Goal: Obtain resource: Obtain resource

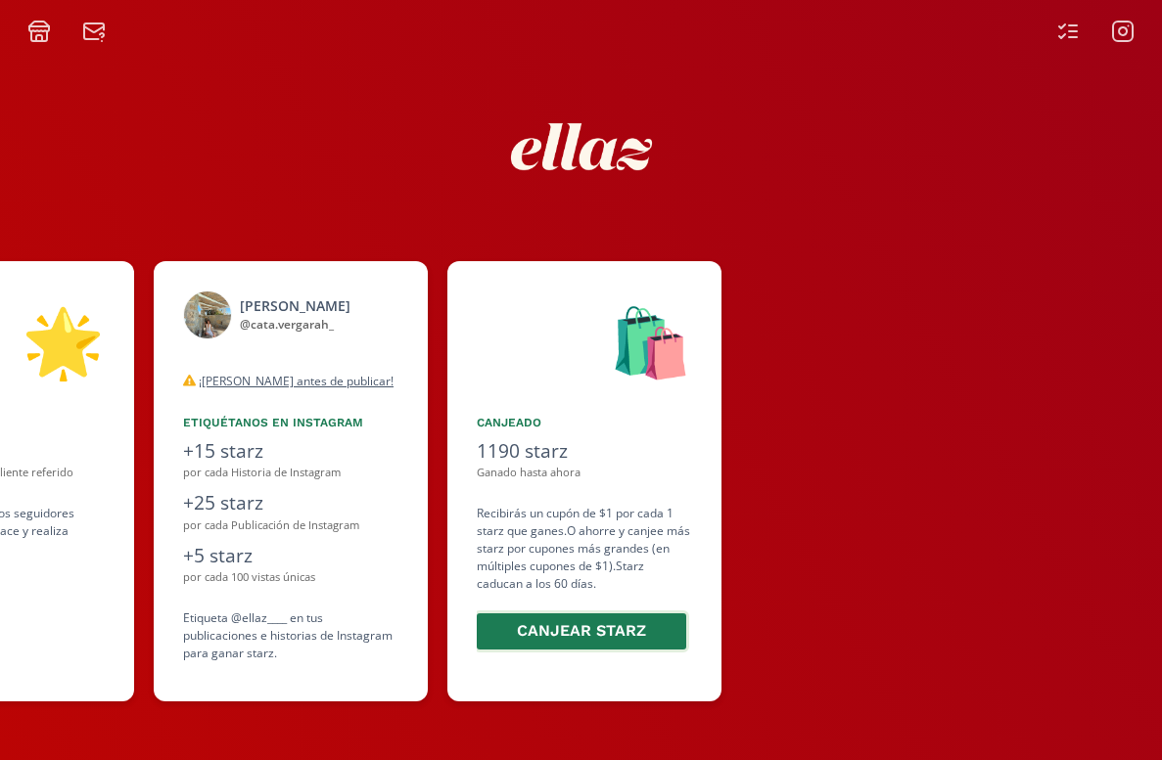
scroll to position [0, 1174]
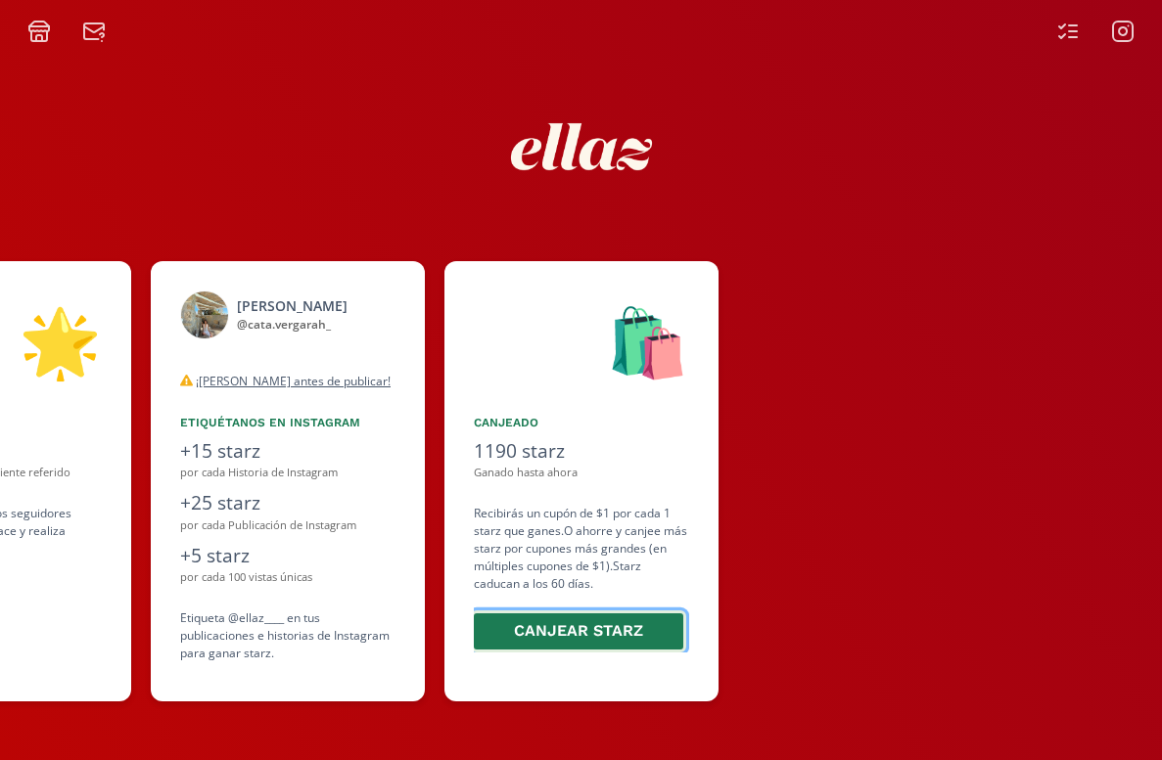
click at [623, 638] on button "Canjear starz" at bounding box center [578, 632] width 215 height 42
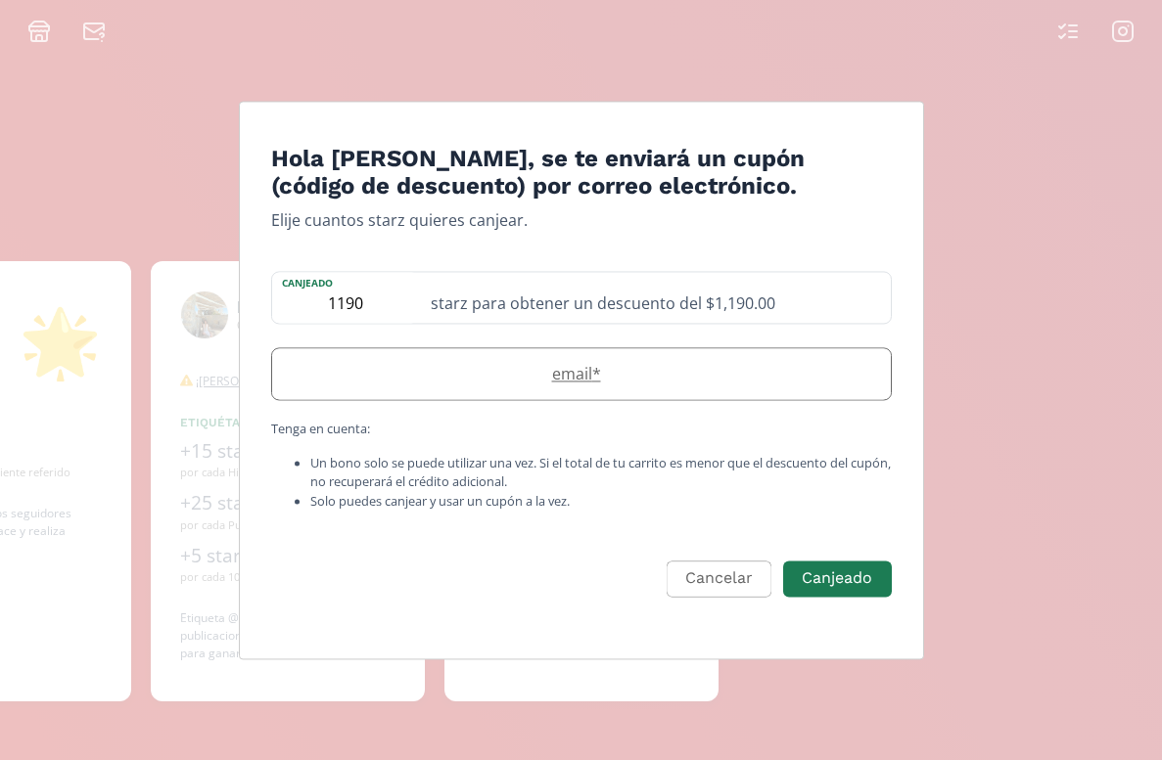
click at [666, 384] on label "email *" at bounding box center [571, 374] width 599 height 23
type input "[EMAIL_ADDRESS][DOMAIN_NAME]"
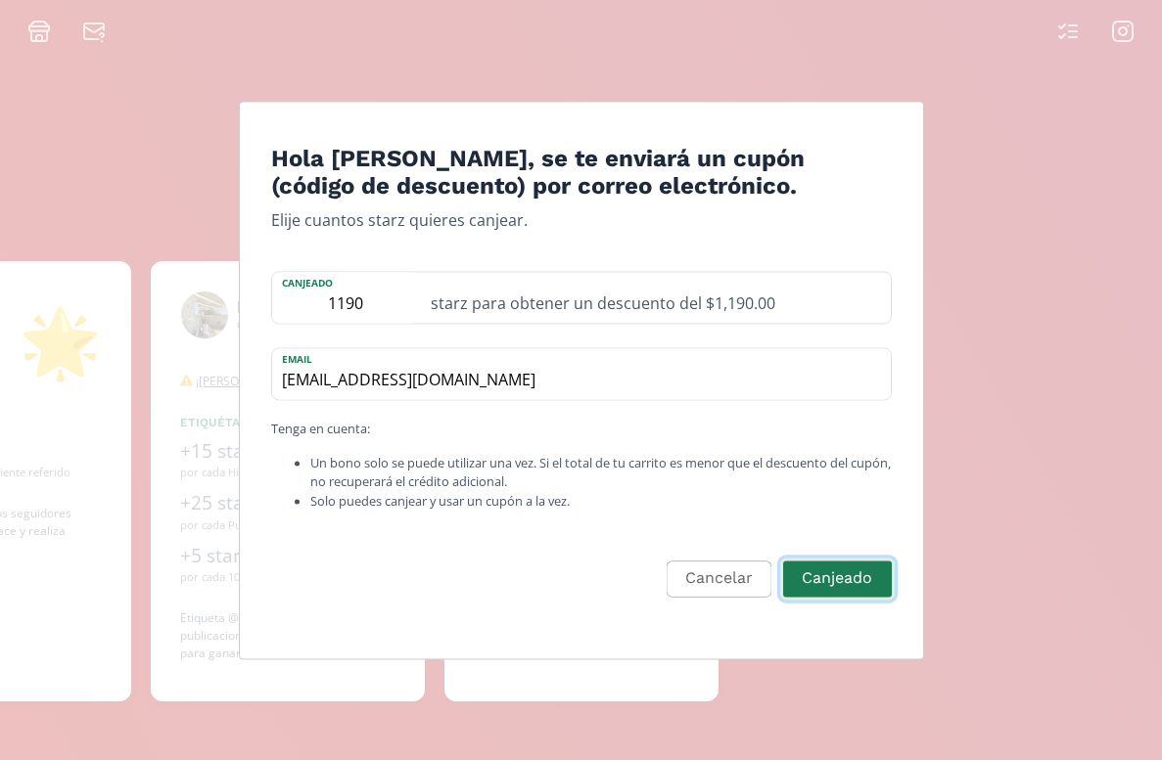
click at [825, 569] on button "Canjeado" at bounding box center [837, 579] width 114 height 42
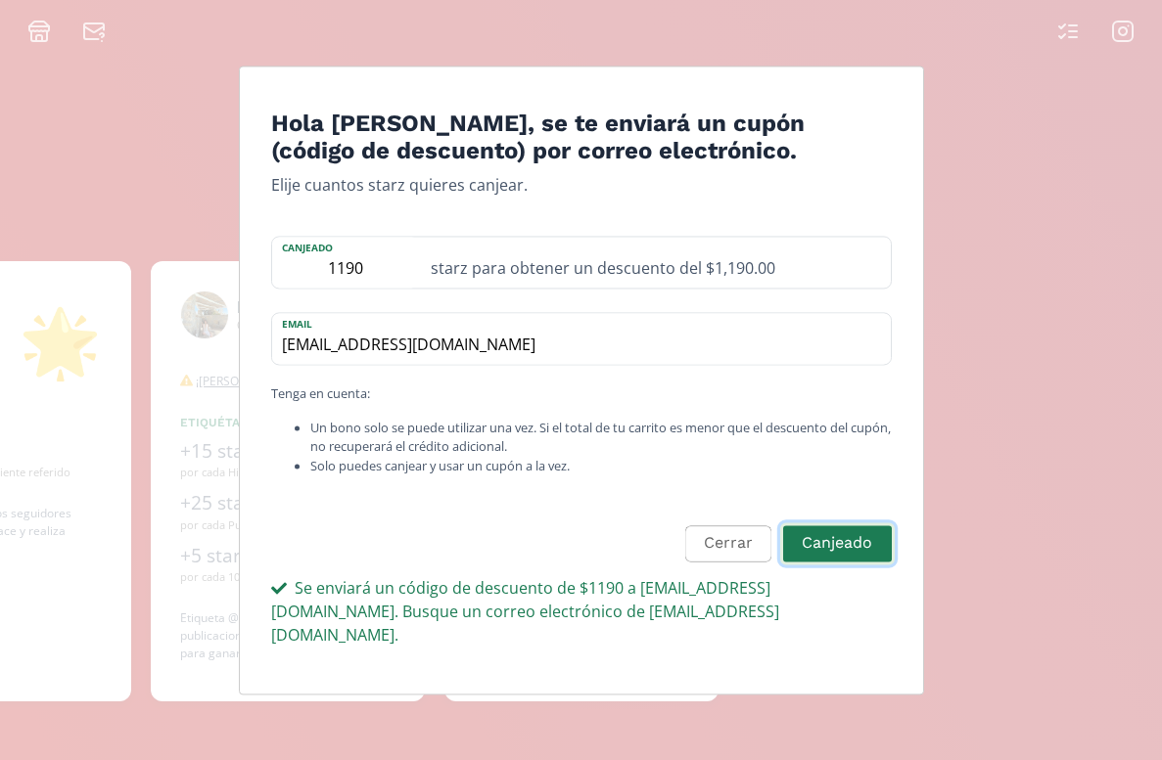
click at [831, 545] on button "Canjeado" at bounding box center [837, 544] width 114 height 42
click at [581, 392] on form "Hola [PERSON_NAME], se te enviará un cupón (código de descuento) por correo ele…" at bounding box center [581, 394] width 620 height 569
click at [478, 283] on div "starz para obtener un descuento del $1,190.00" at bounding box center [655, 263] width 472 height 51
click at [501, 286] on div "starz para obtener un descuento del $1,190.00" at bounding box center [655, 263] width 472 height 51
click at [734, 563] on button "Cerrar" at bounding box center [725, 544] width 92 height 42
